Goal: Information Seeking & Learning: Learn about a topic

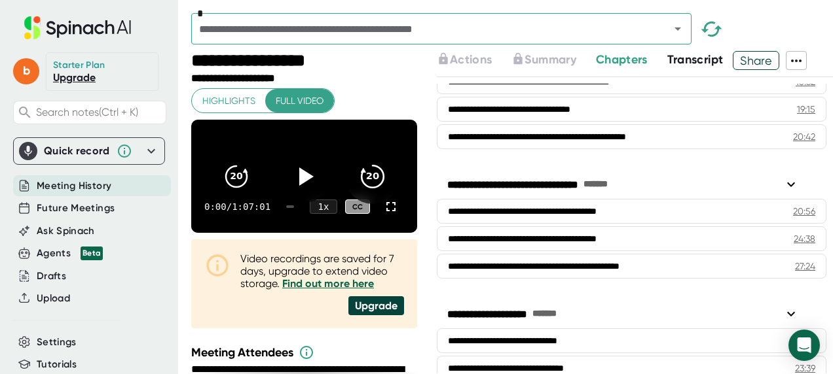
scroll to position [851, 0]
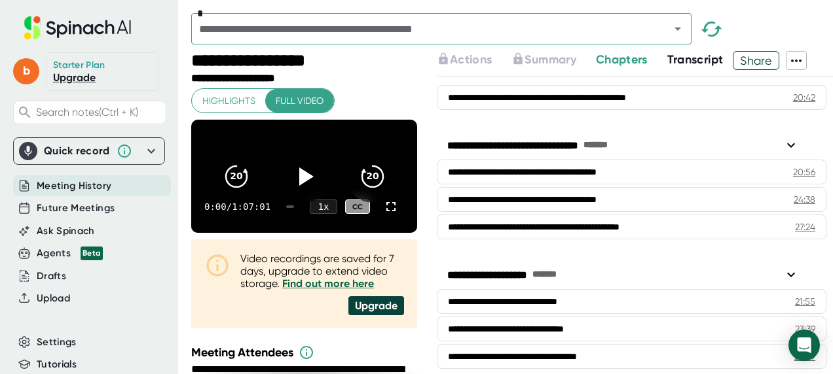
click at [543, 66] on span "Transcript" at bounding box center [695, 59] width 56 height 14
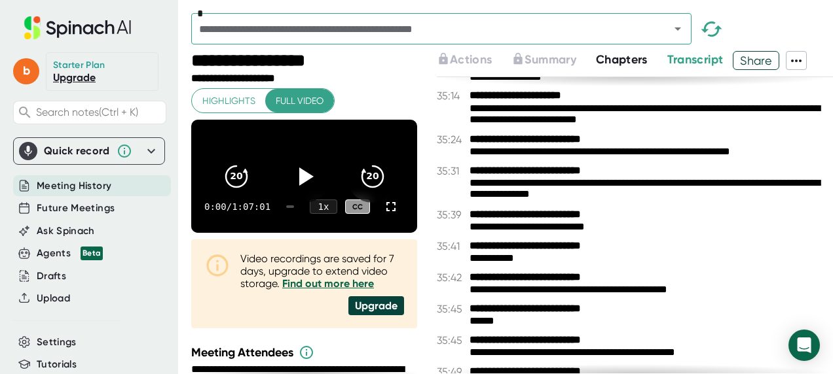
scroll to position [22581, 0]
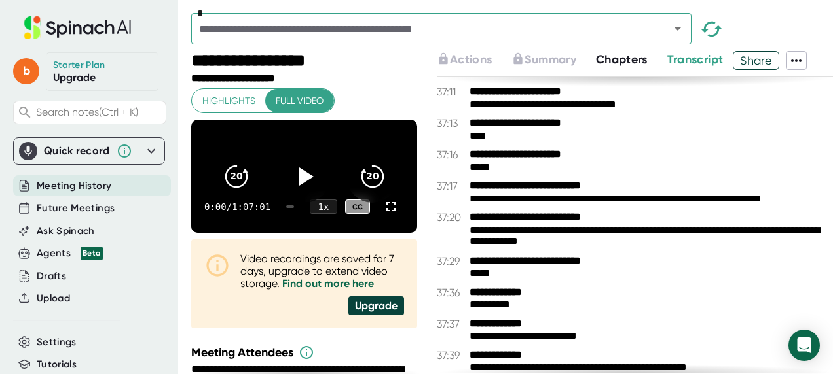
drag, startPoint x: 727, startPoint y: 306, endPoint x: 612, endPoint y: 251, distance: 127.4
click at [543, 249] on div "**********" at bounding box center [647, 237] width 356 height 24
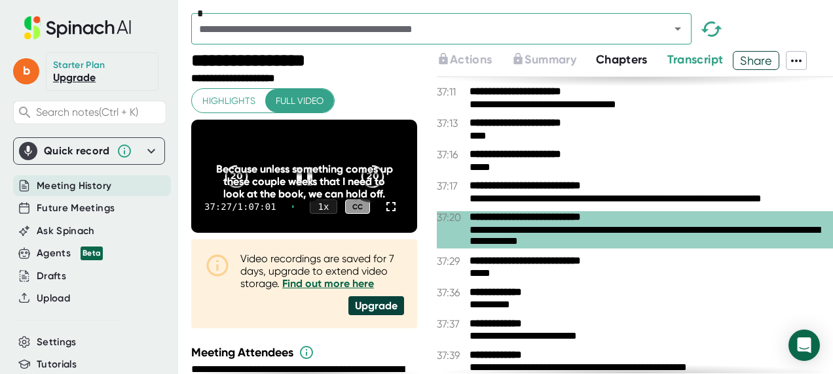
click at [291, 183] on div "Because unless something comes up these couple weeks that I need to look at the…" at bounding box center [304, 181] width 181 height 37
click at [293, 182] on div "Because unless something comes up these couple weeks that I need to look at the…" at bounding box center [304, 181] width 181 height 37
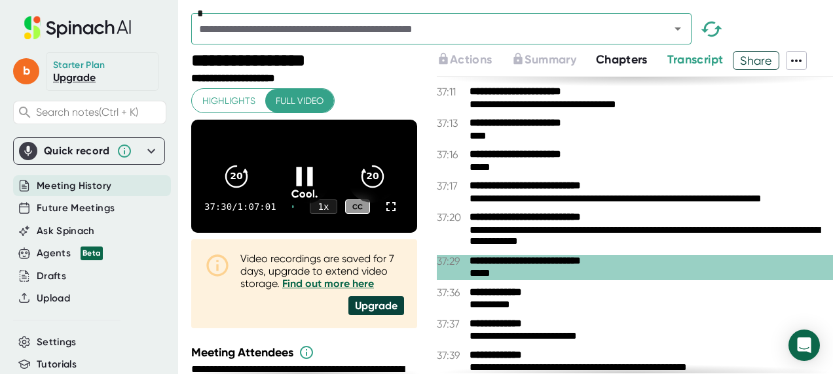
click at [300, 180] on icon at bounding box center [304, 176] width 16 height 19
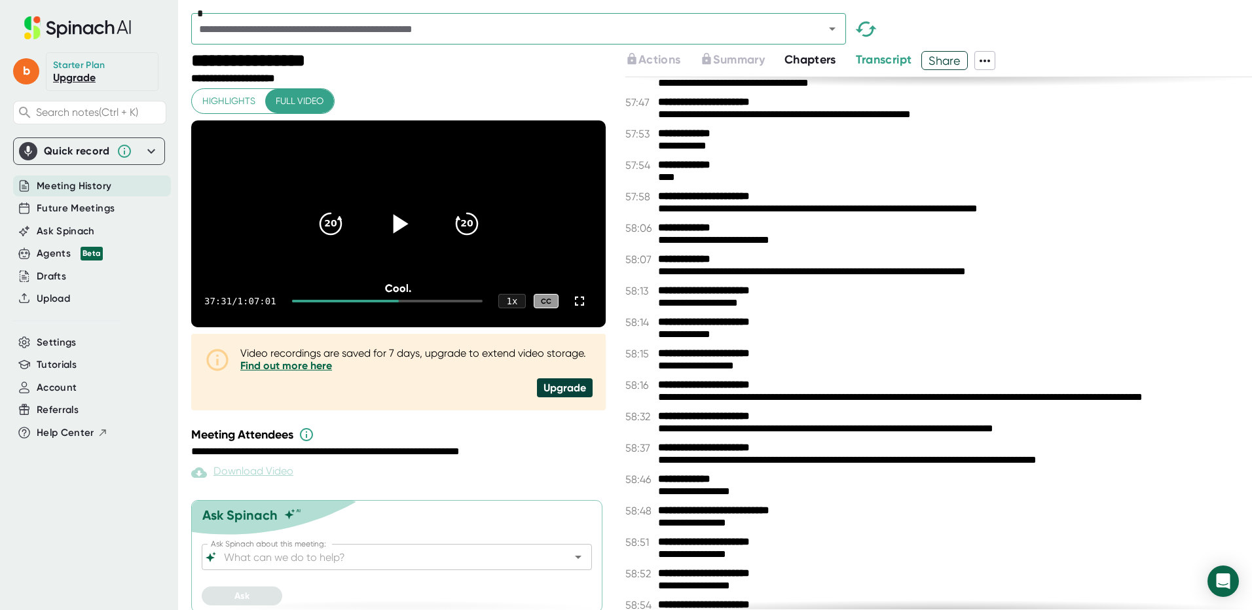
scroll to position [33885, 0]
